Goal: Information Seeking & Learning: Learn about a topic

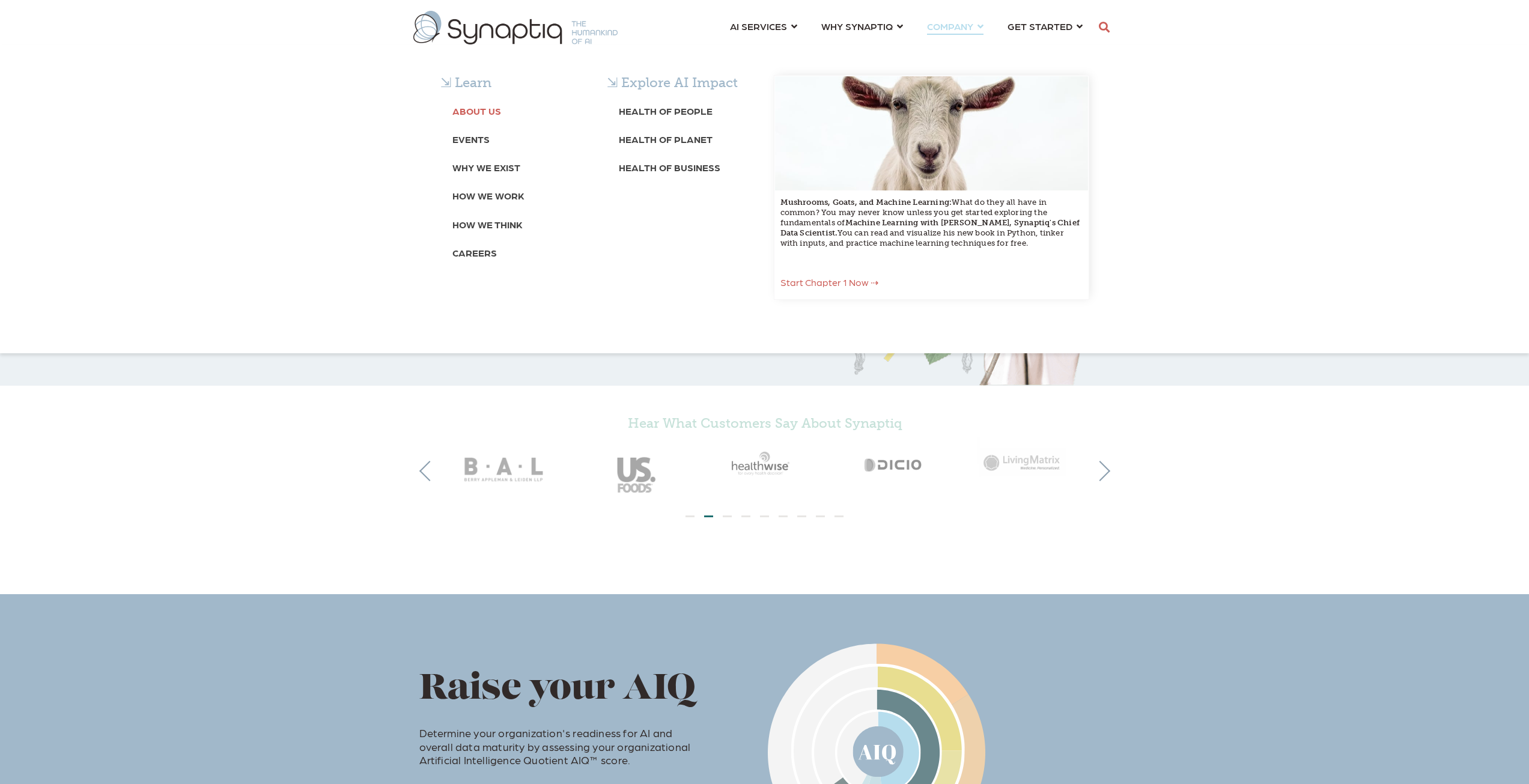
click at [480, 111] on b "About Us" at bounding box center [477, 111] width 49 height 12
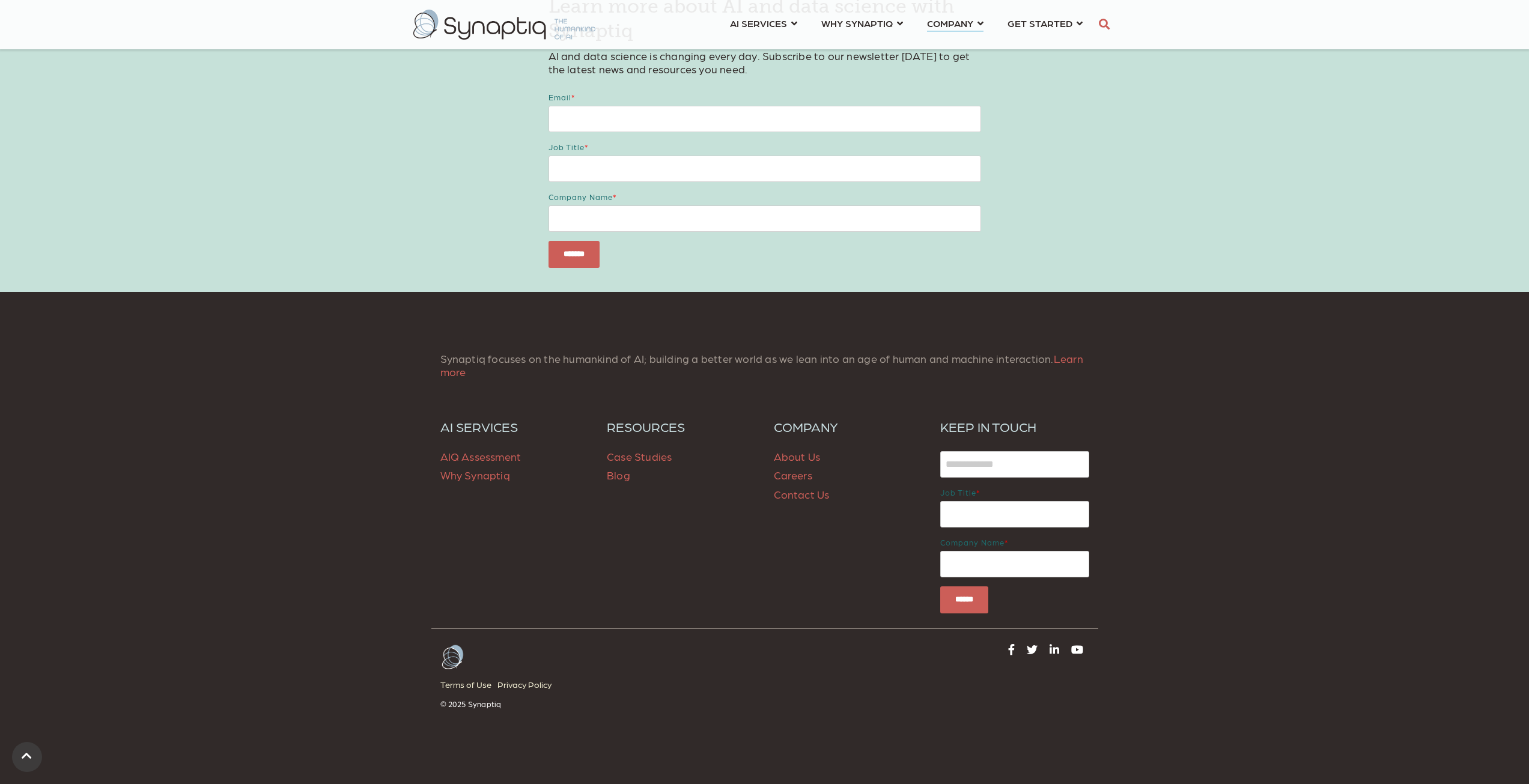
scroll to position [2800, 0]
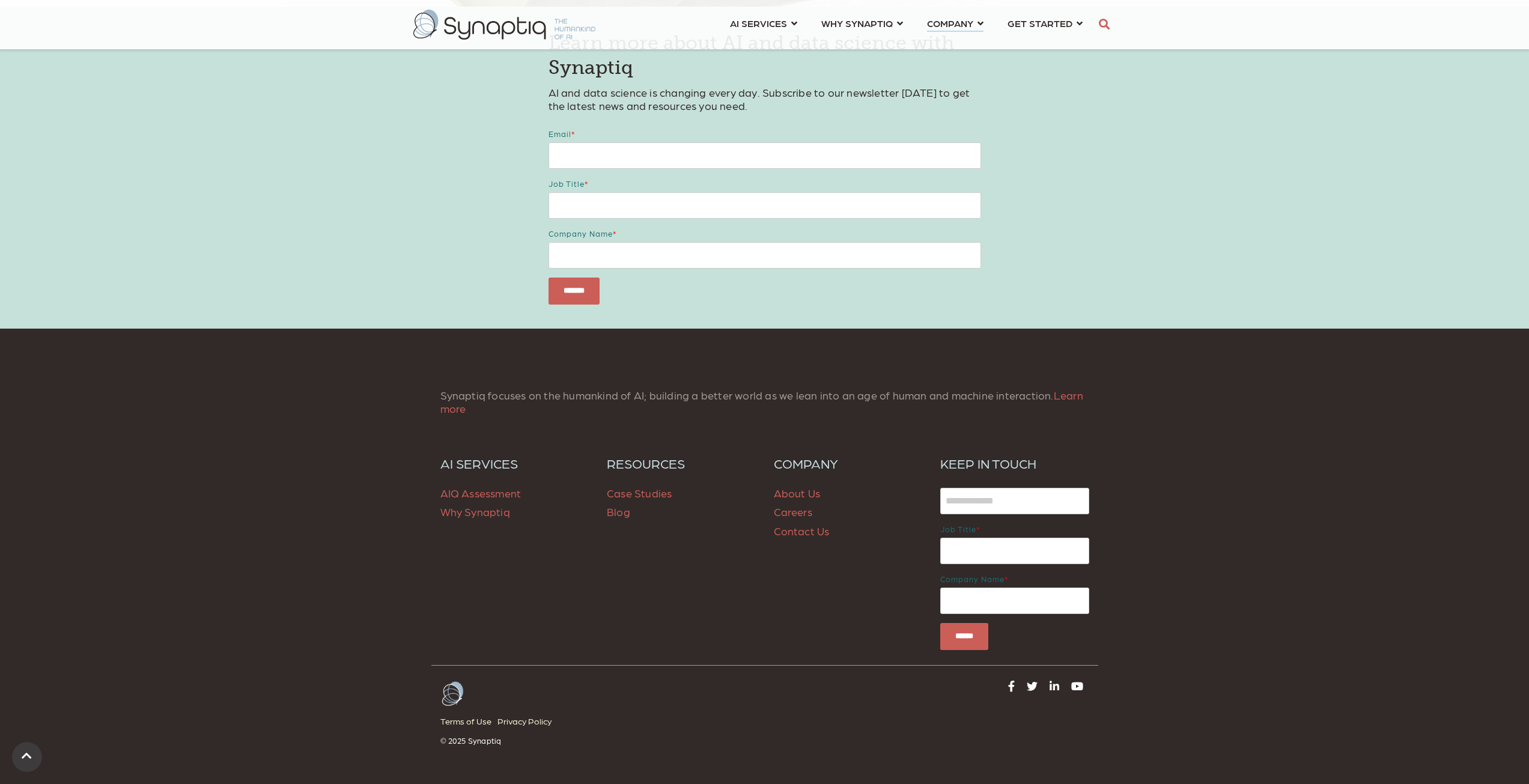
click at [487, 30] on img at bounding box center [504, 24] width 182 height 30
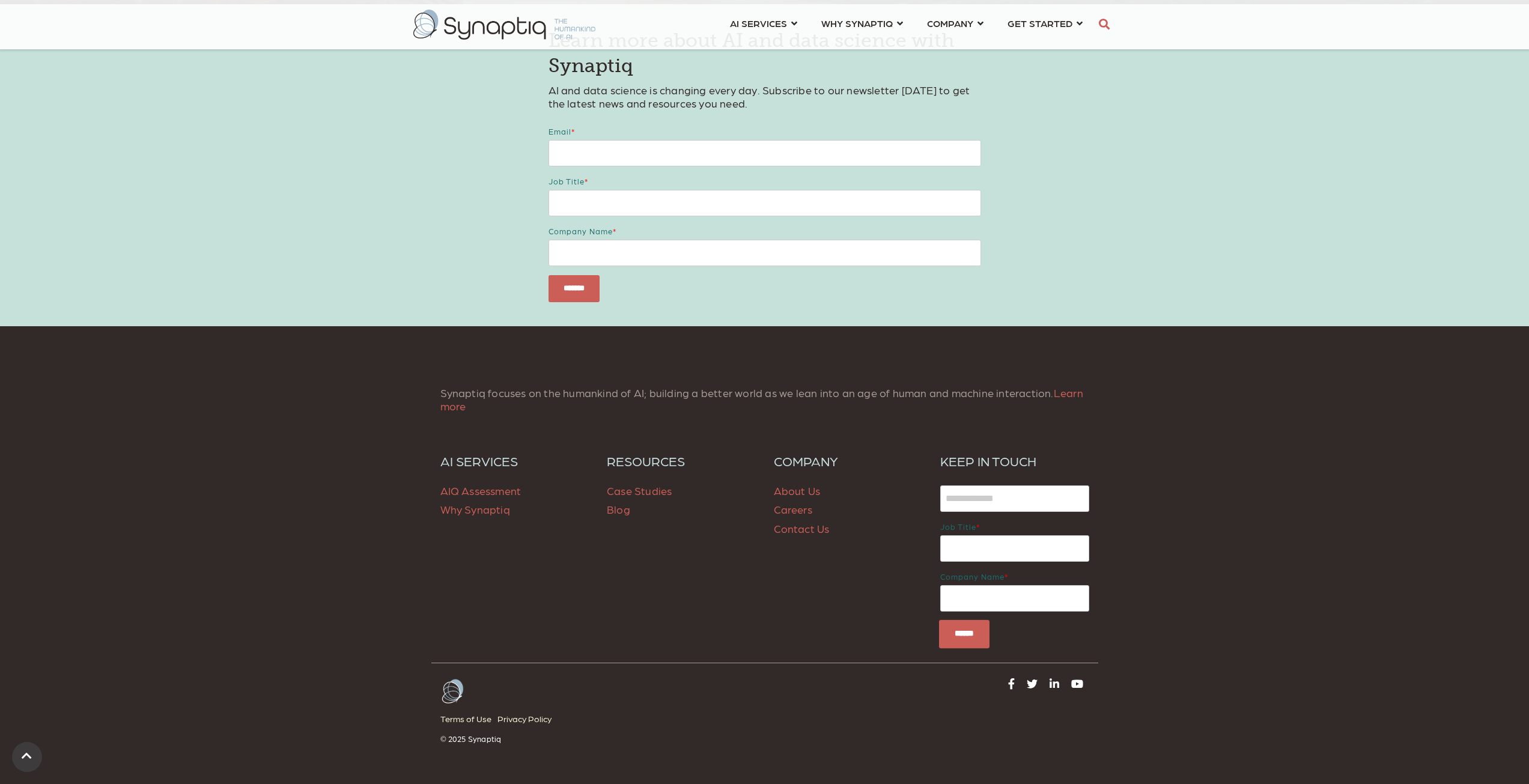
scroll to position [1472, 0]
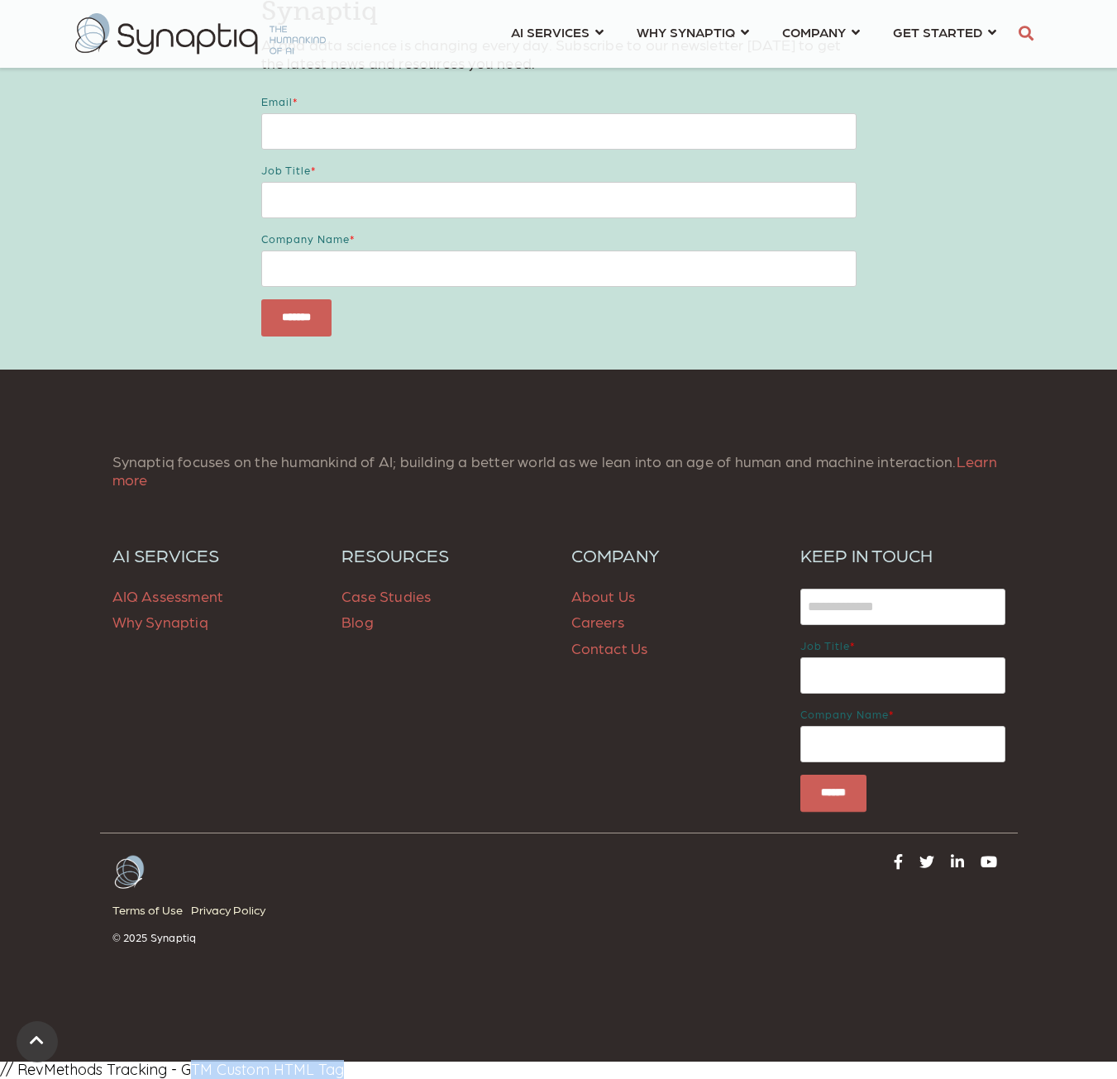
drag, startPoint x: 350, startPoint y: 1068, endPoint x: 193, endPoint y: 1071, distance: 157.1
drag, startPoint x: 381, startPoint y: 1069, endPoint x: 336, endPoint y: 1069, distance: 44.6
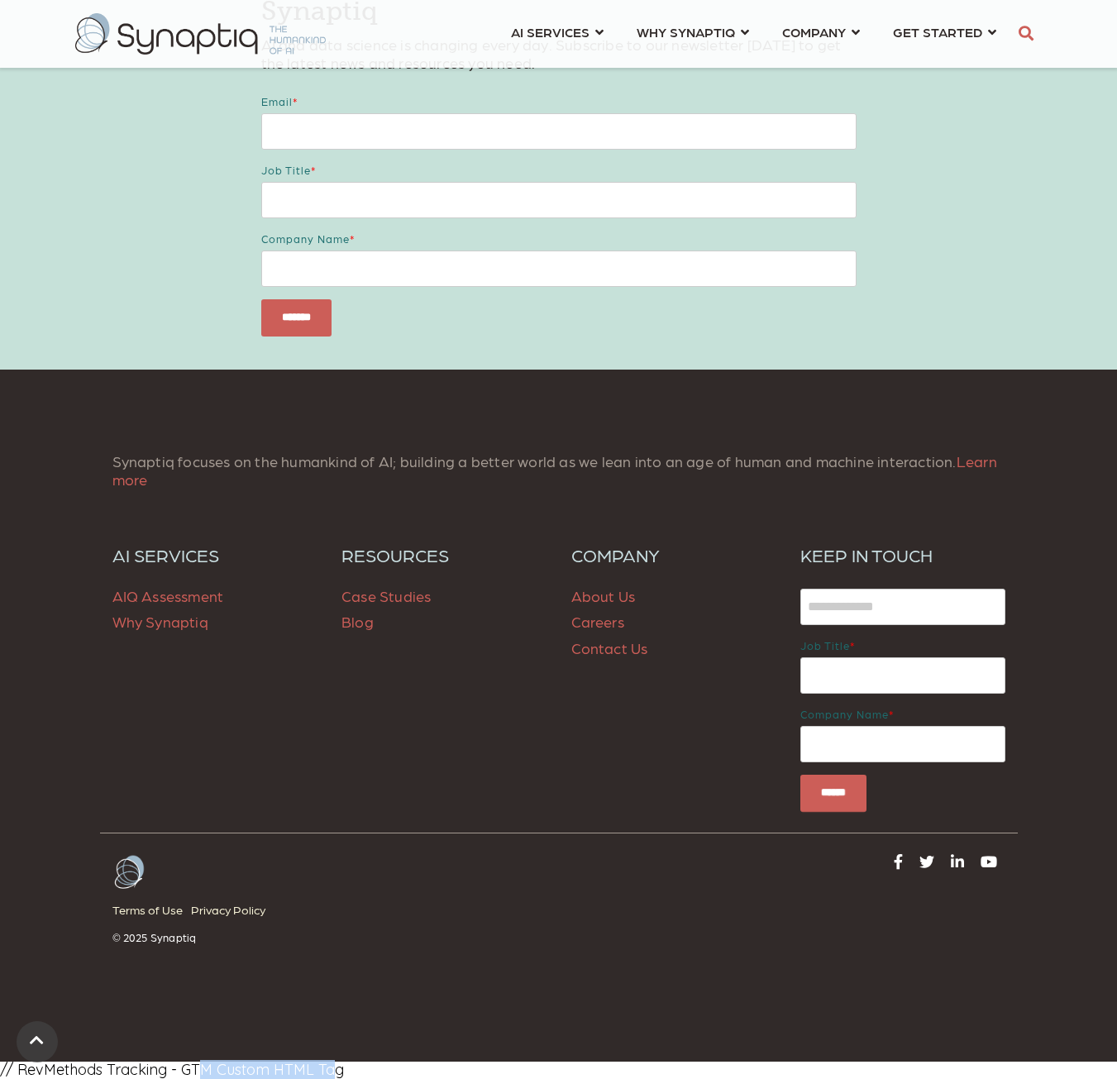
drag, startPoint x: 292, startPoint y: 1070, endPoint x: 224, endPoint y: 1074, distance: 67.9
drag, startPoint x: 377, startPoint y: 1072, endPoint x: -2, endPoint y: 1071, distance: 379.5
copy body "// RevMethods Tracking - GTM Custom HTML Tag"
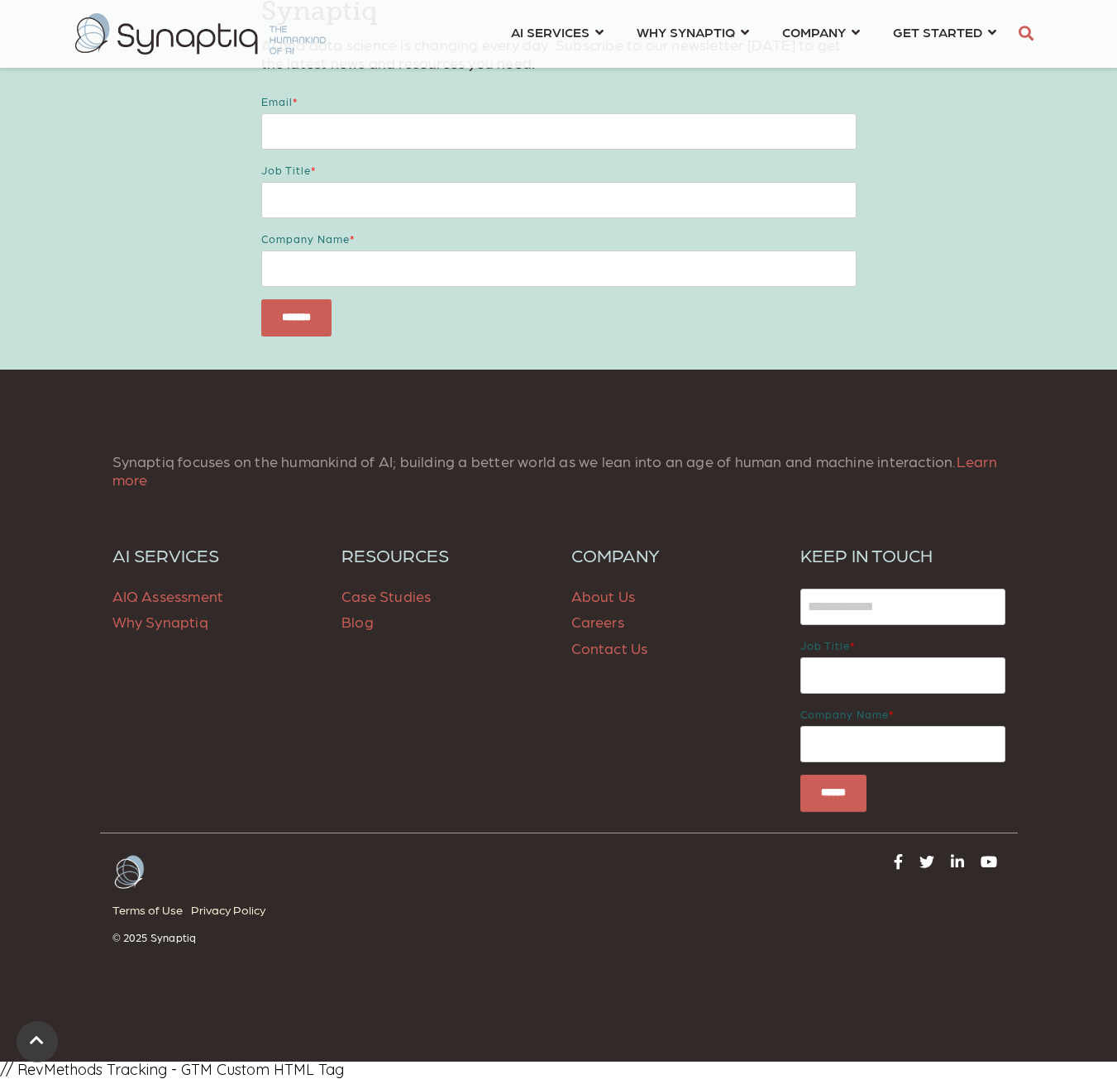
click at [520, 1026] on div "Synaptiq focuses on the humankind of AI; building a better world as we lean int…" at bounding box center [558, 716] width 1117 height 692
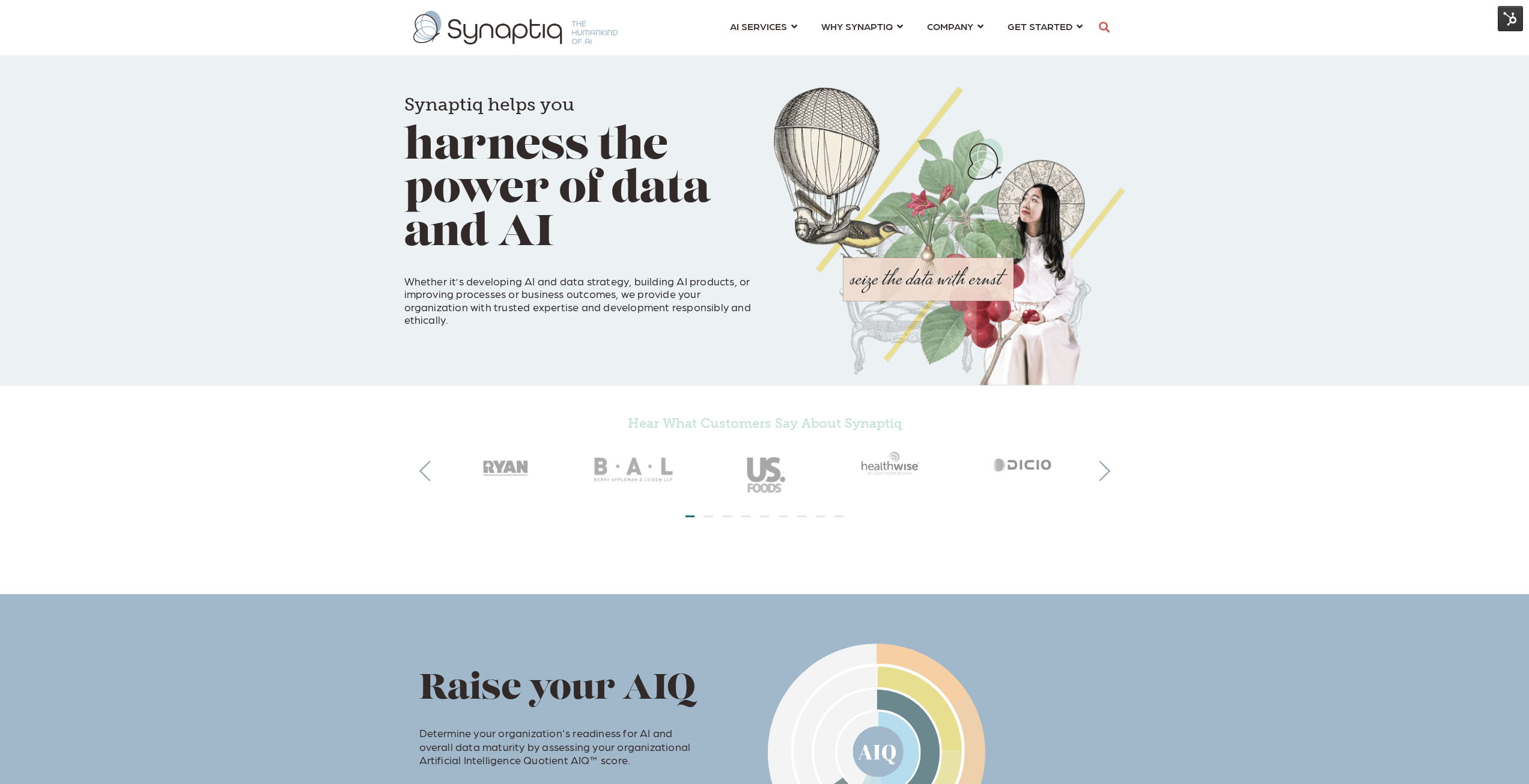
click at [1514, 25] on img at bounding box center [1510, 18] width 25 height 25
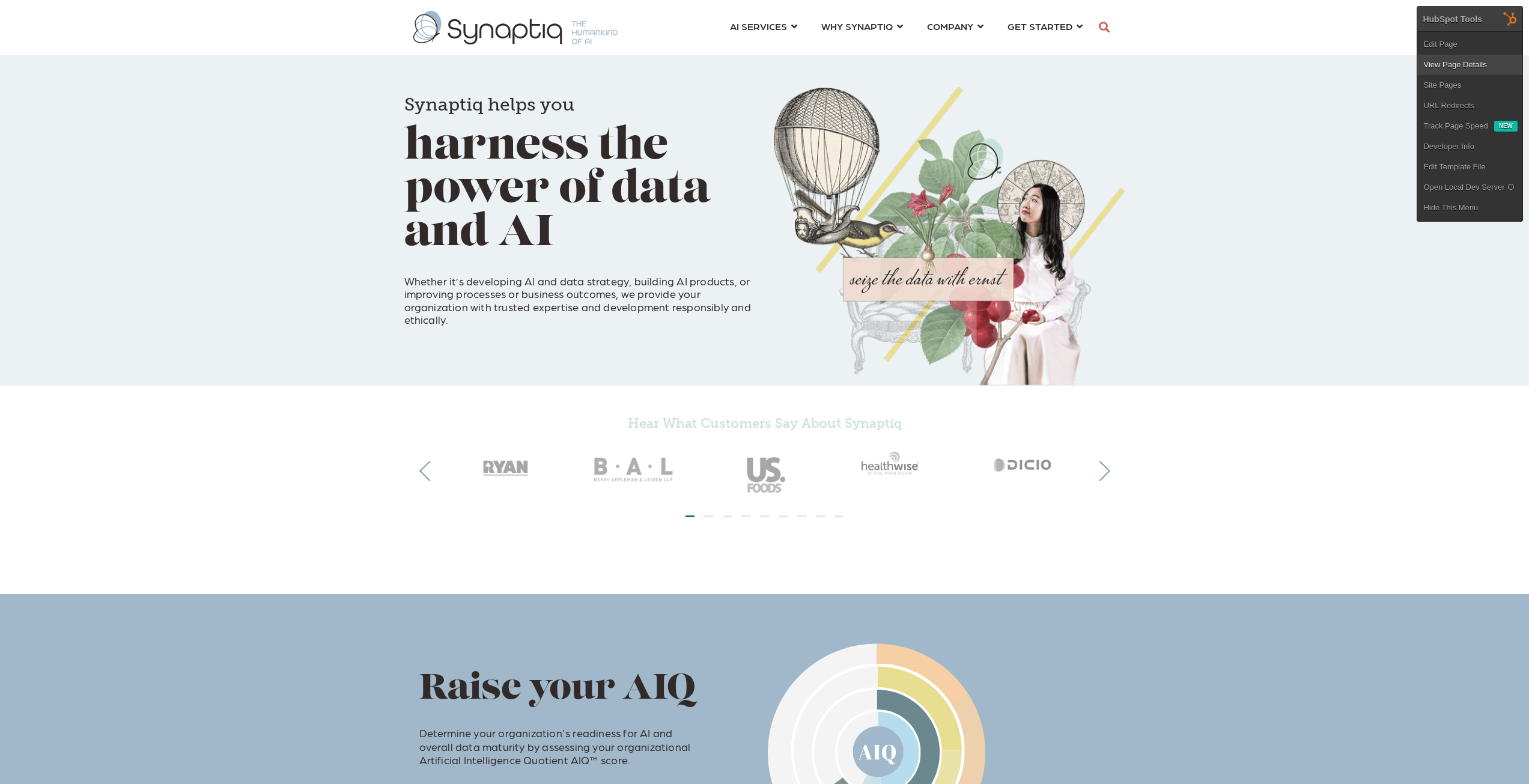
click at [1445, 65] on link "View Page Details" at bounding box center [1469, 65] width 105 height 20
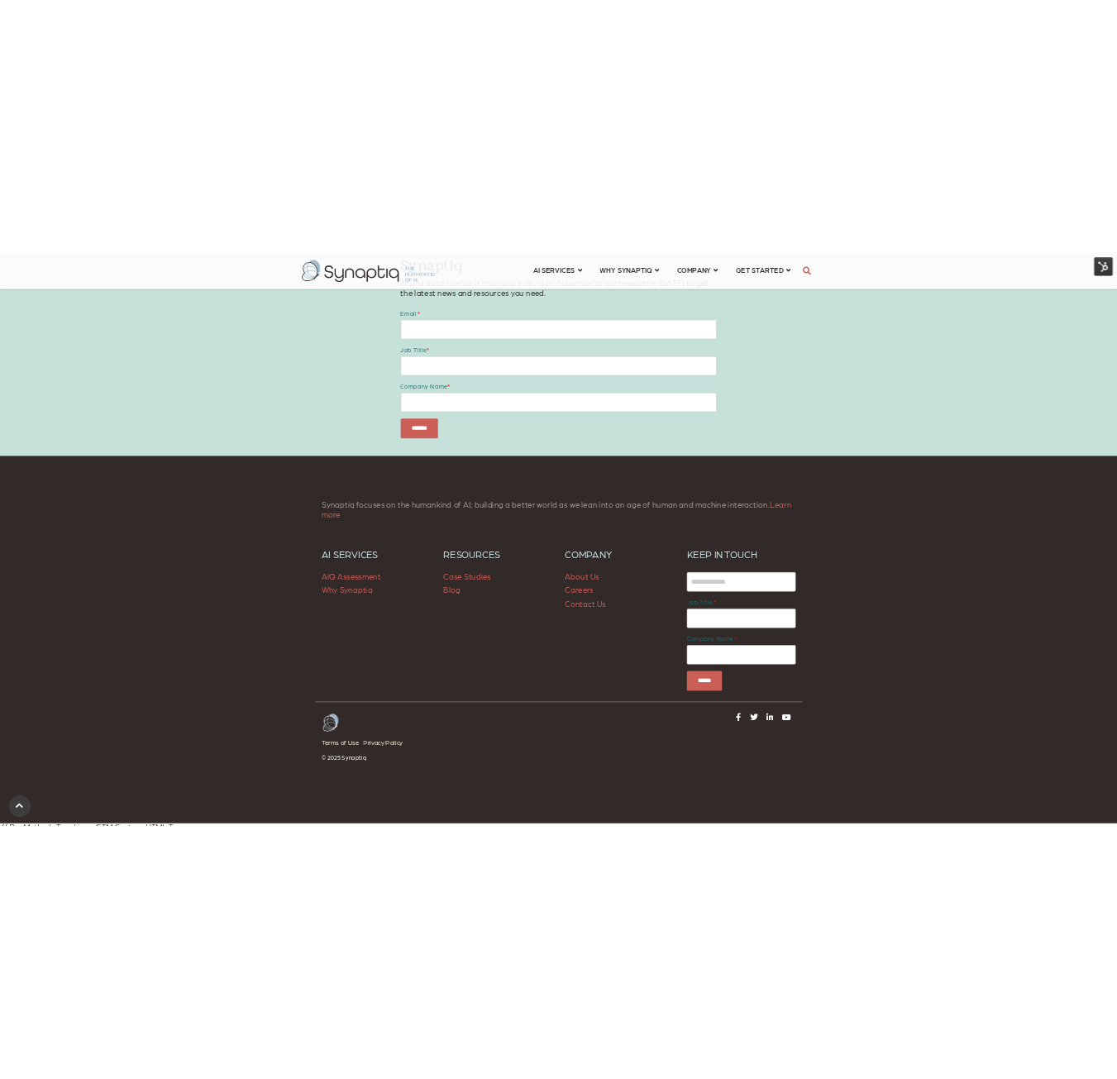
scroll to position [2026, 0]
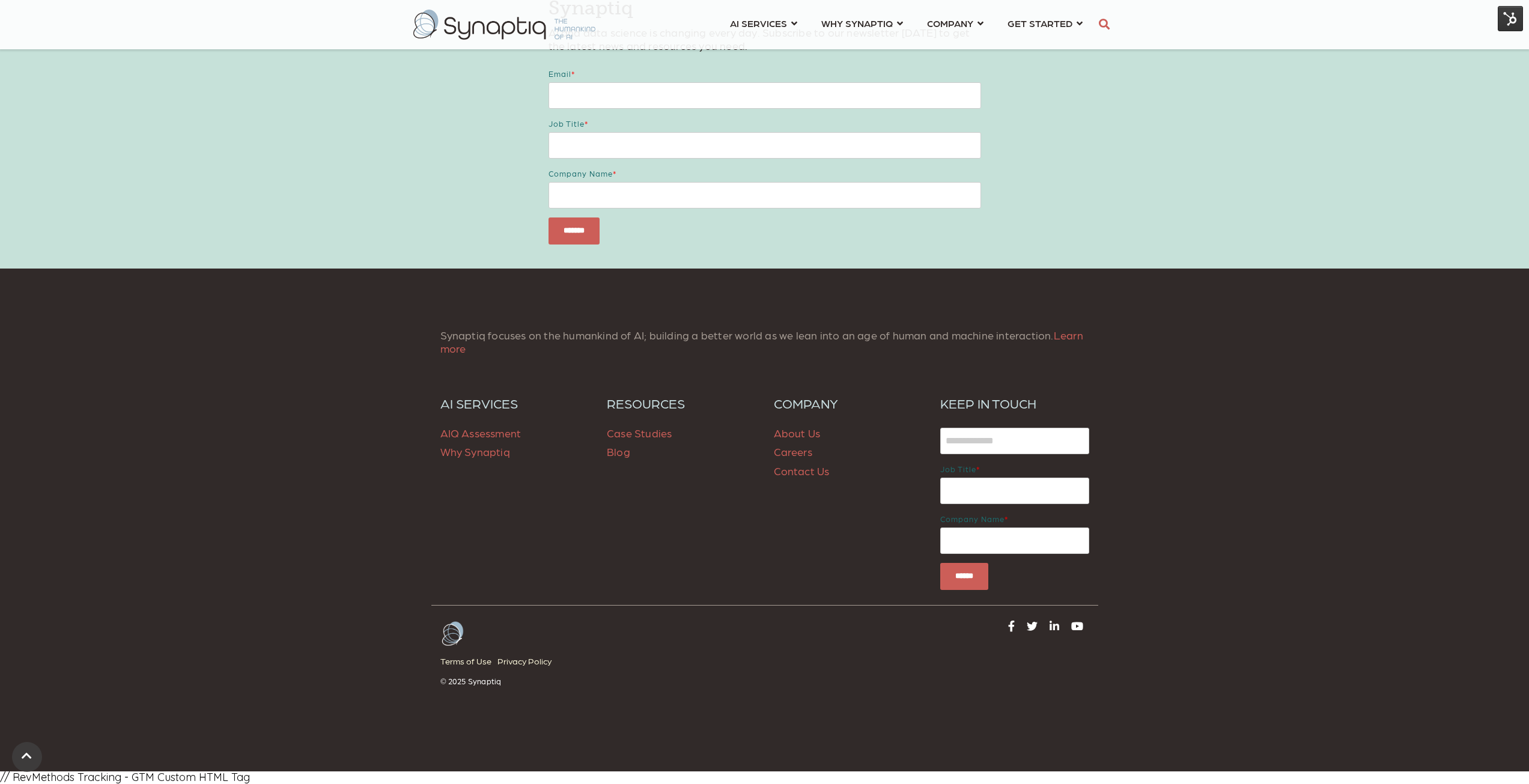
click at [1506, 20] on img at bounding box center [1510, 18] width 25 height 25
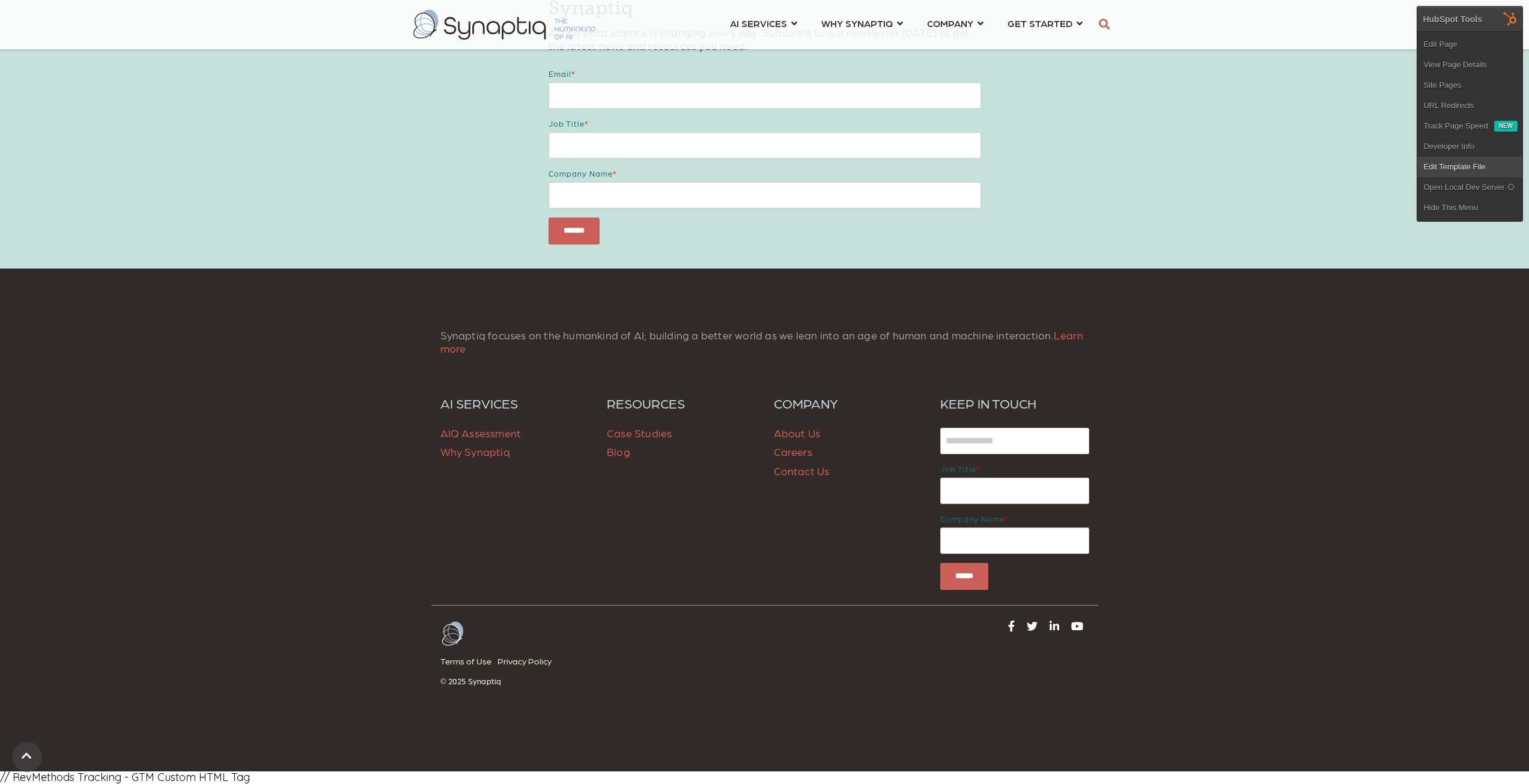
click at [1456, 167] on link "Edit Template File" at bounding box center [1469, 167] width 105 height 20
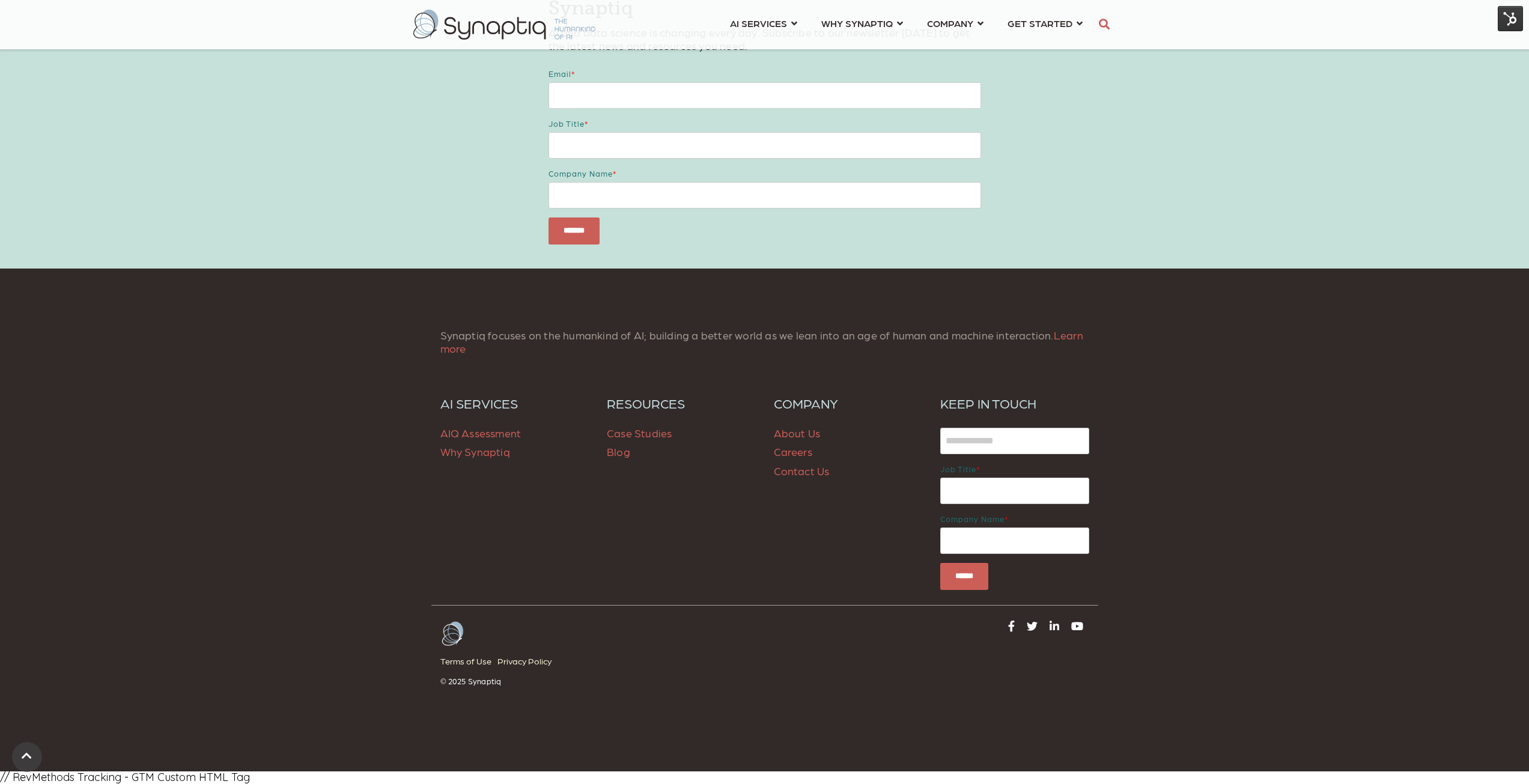
click at [1511, 26] on img at bounding box center [1510, 18] width 25 height 25
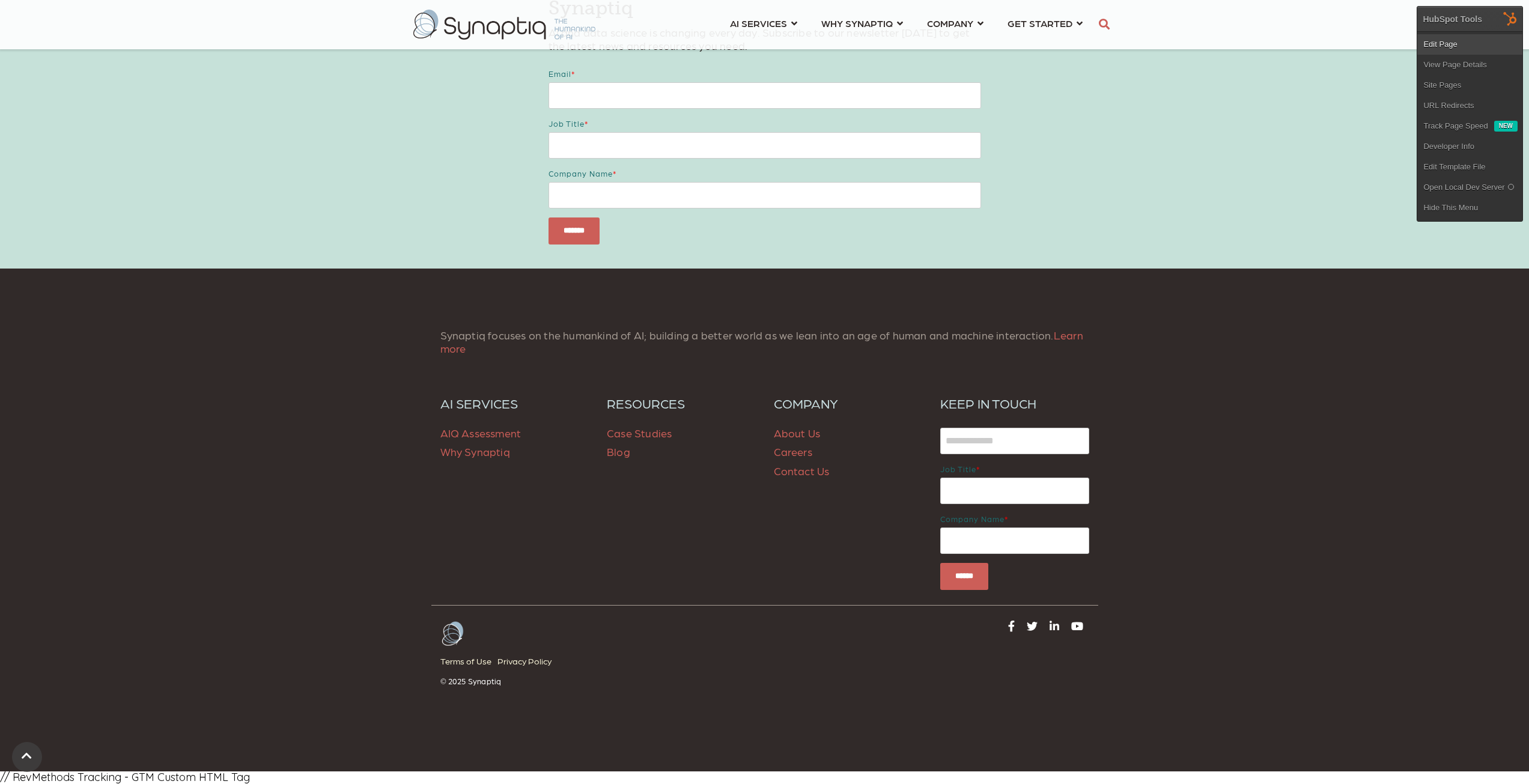
click at [1443, 45] on link "Edit Page" at bounding box center [1469, 44] width 105 height 20
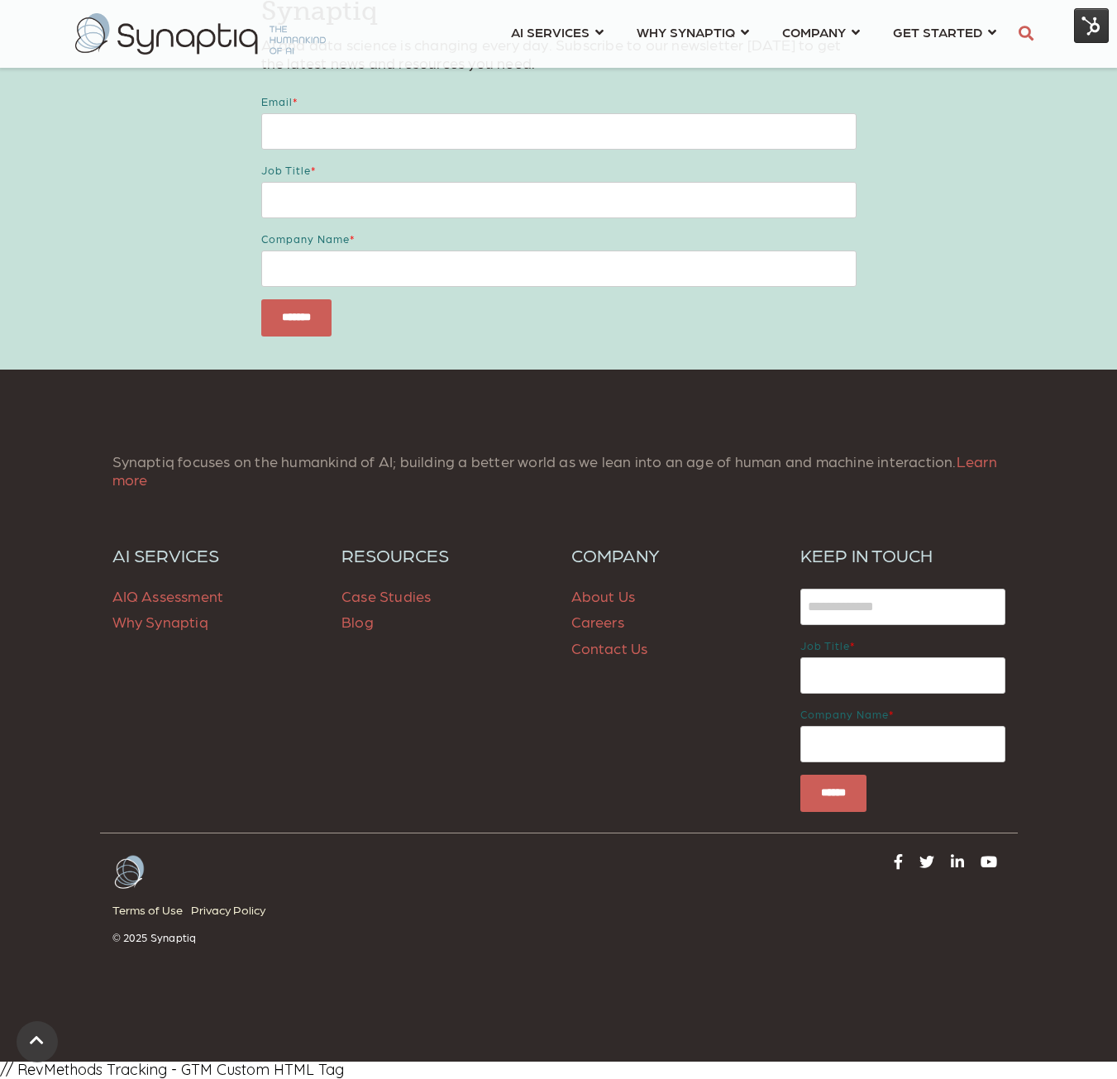
click at [1084, 22] on img at bounding box center [1091, 25] width 35 height 35
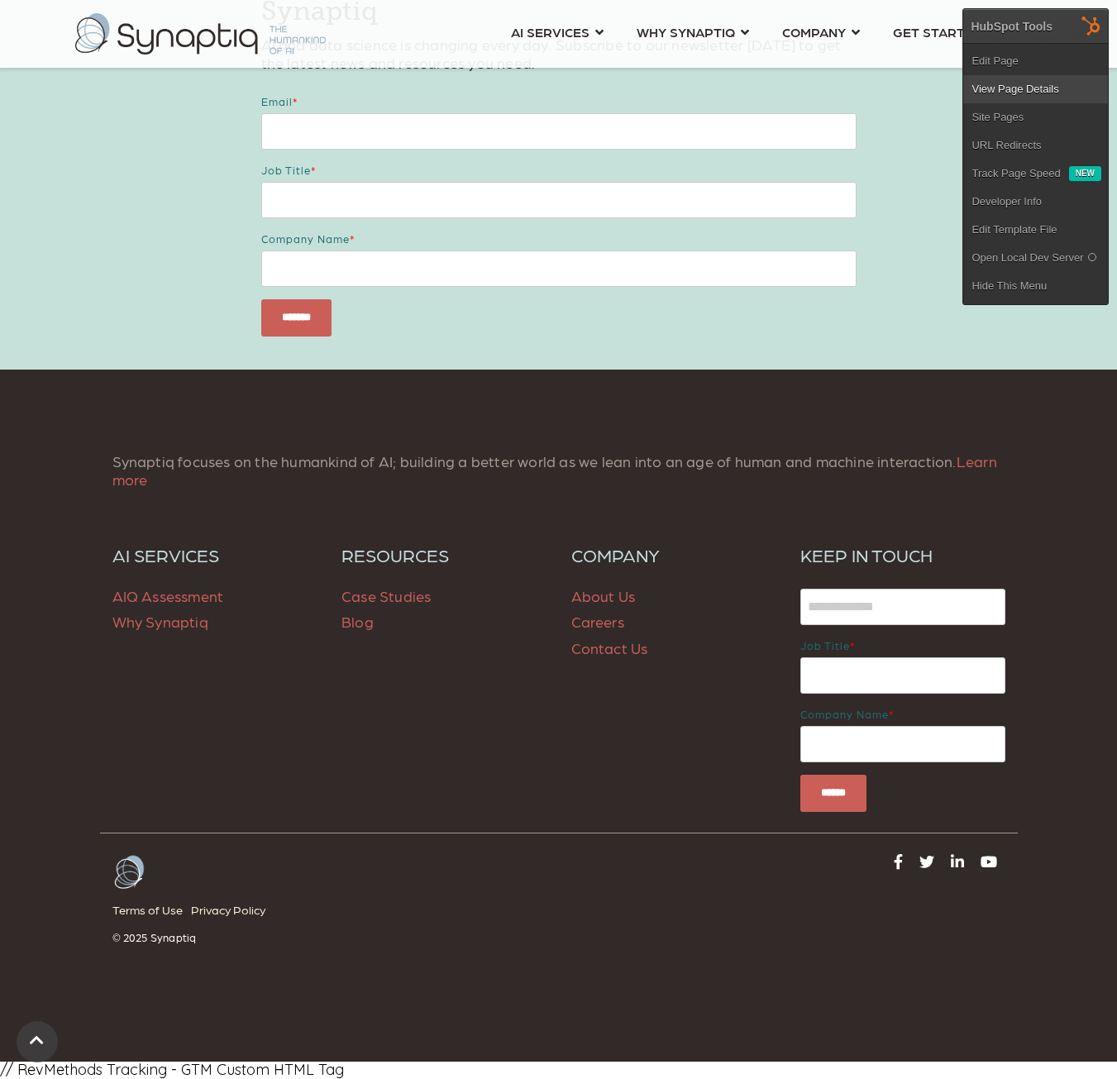
click at [1034, 89] on link "View Page Details" at bounding box center [1035, 89] width 145 height 28
